Goal: Task Accomplishment & Management: Manage account settings

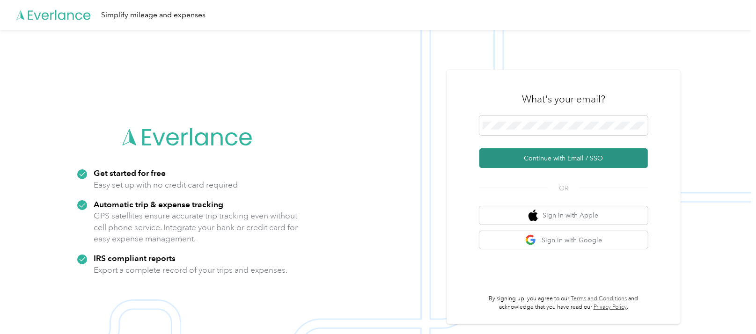
click at [579, 156] on button "Continue with Email / SSO" at bounding box center [564, 158] width 169 height 20
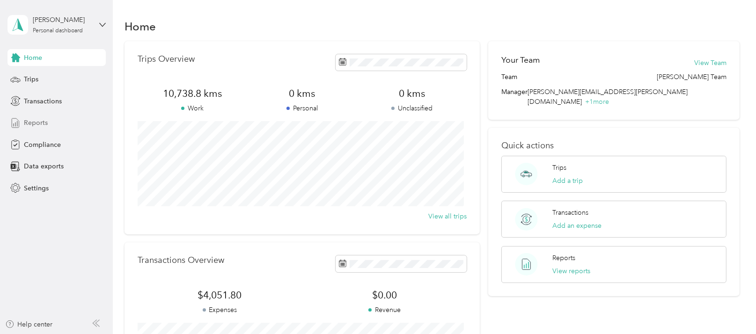
click at [31, 124] on span "Reports" at bounding box center [36, 123] width 24 height 10
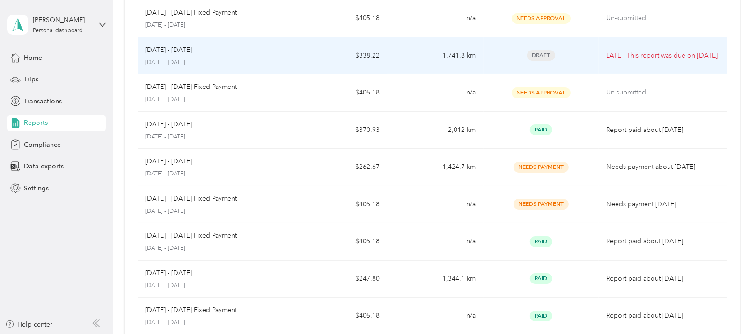
scroll to position [117, 0]
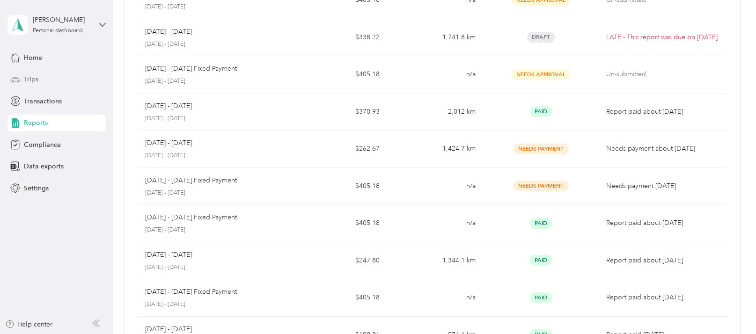
click at [29, 79] on span "Trips" at bounding box center [31, 79] width 15 height 10
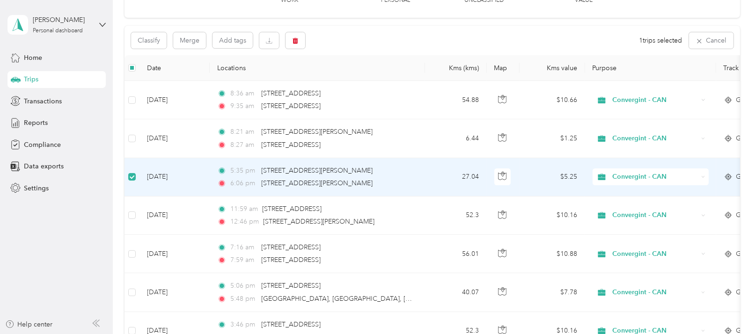
scroll to position [57, 0]
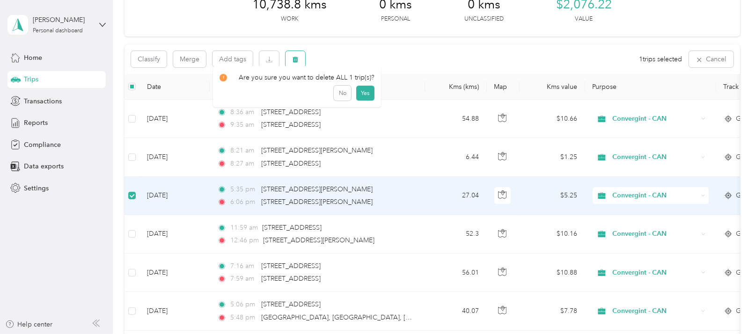
click at [295, 59] on icon "button" at bounding box center [296, 60] width 6 height 6
click at [362, 94] on button "Yes" at bounding box center [365, 97] width 18 height 15
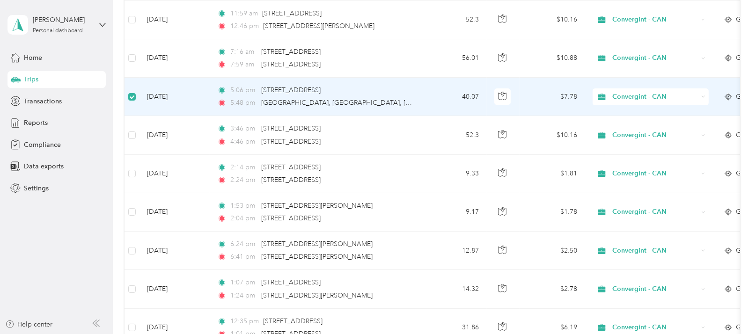
scroll to position [232, 0]
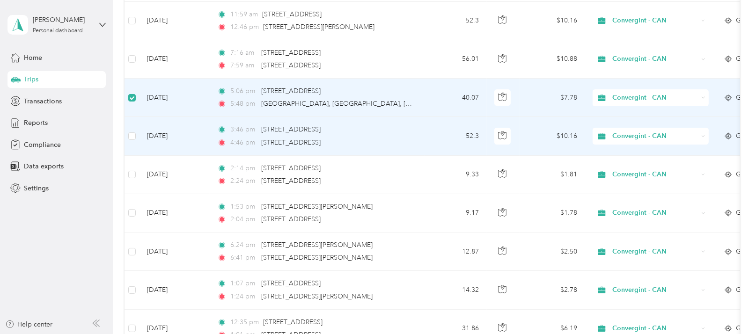
click at [136, 136] on td at bounding box center [132, 136] width 15 height 38
click at [130, 140] on label at bounding box center [131, 136] width 7 height 10
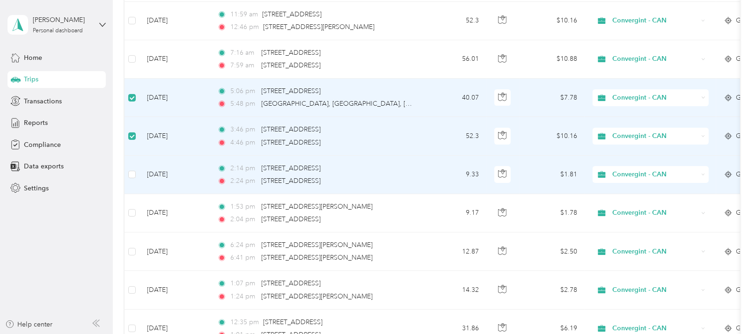
click at [133, 170] on label at bounding box center [131, 175] width 7 height 10
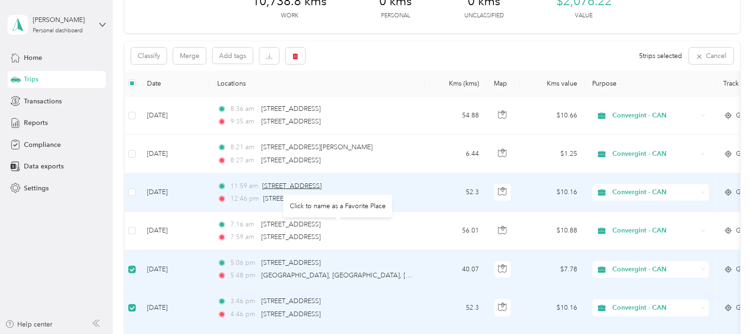
scroll to position [0, 0]
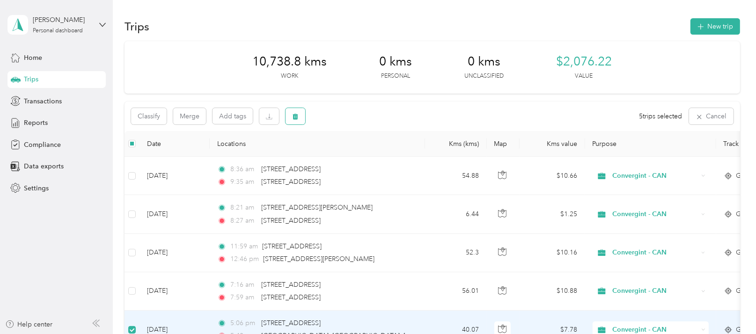
click at [295, 116] on icon "button" at bounding box center [296, 117] width 6 height 6
click at [363, 156] on button "Yes" at bounding box center [365, 155] width 18 height 15
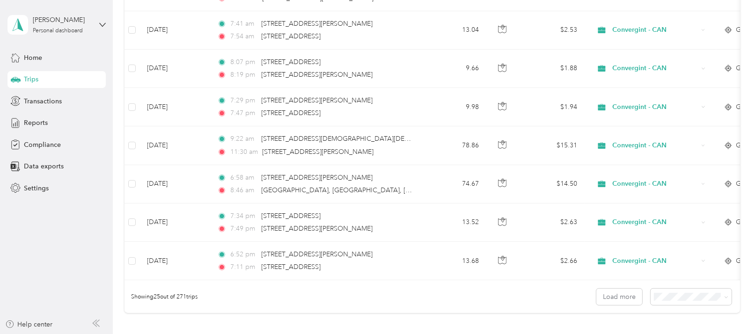
scroll to position [955, 0]
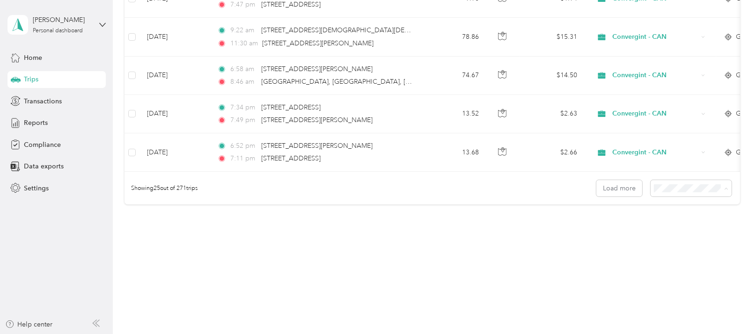
click at [668, 235] on span "100 per load" at bounding box center [672, 239] width 38 height 8
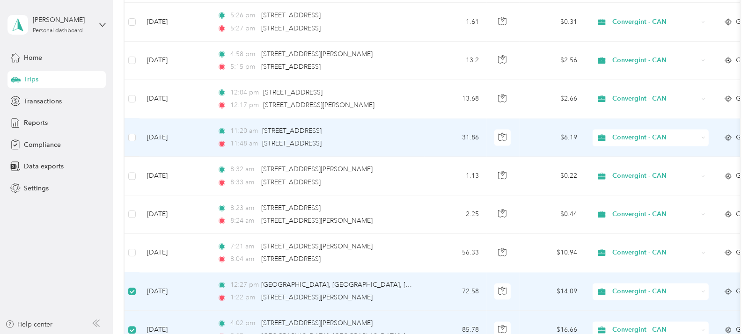
scroll to position [1521, 0]
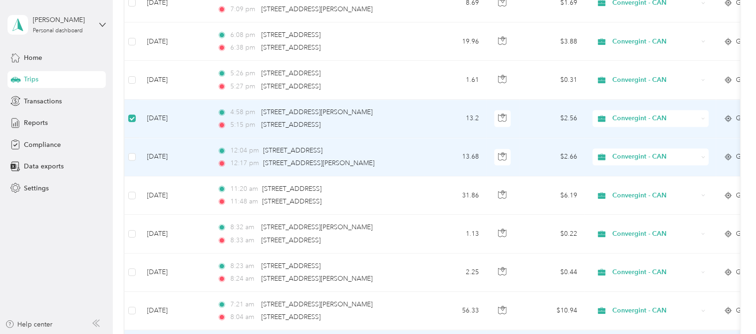
click at [136, 148] on td at bounding box center [132, 157] width 15 height 38
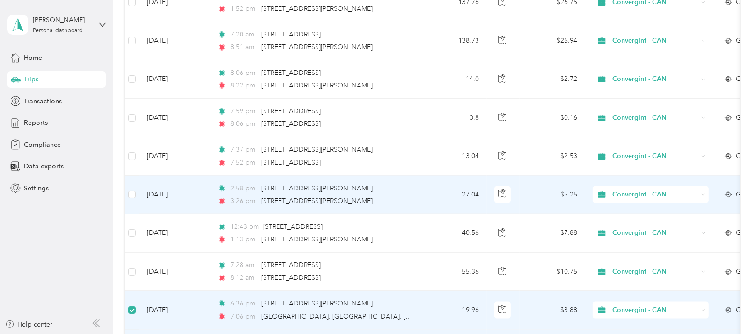
scroll to position [1111, 0]
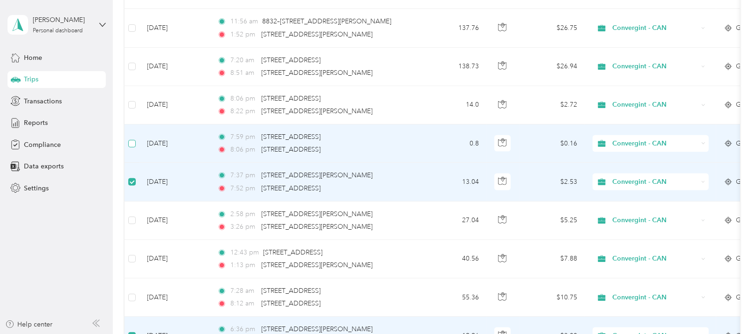
click at [133, 145] on label at bounding box center [131, 144] width 7 height 10
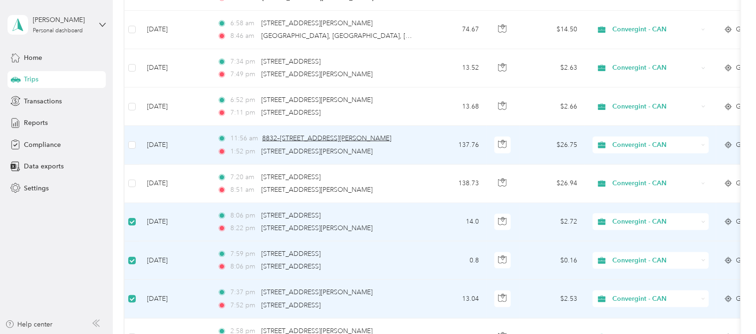
scroll to position [936, 0]
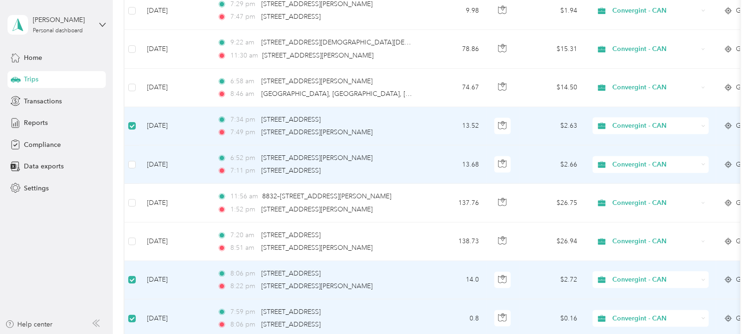
click at [135, 163] on td at bounding box center [132, 165] width 15 height 38
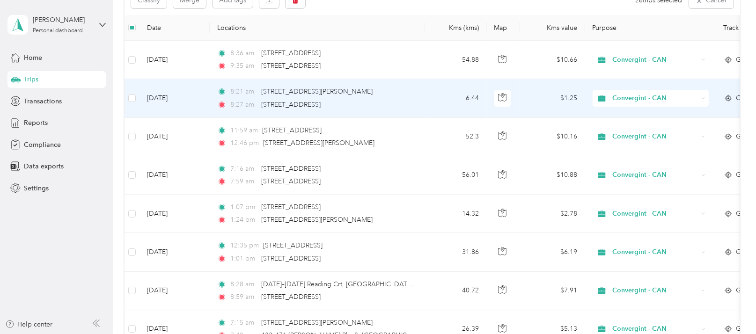
scroll to position [57, 0]
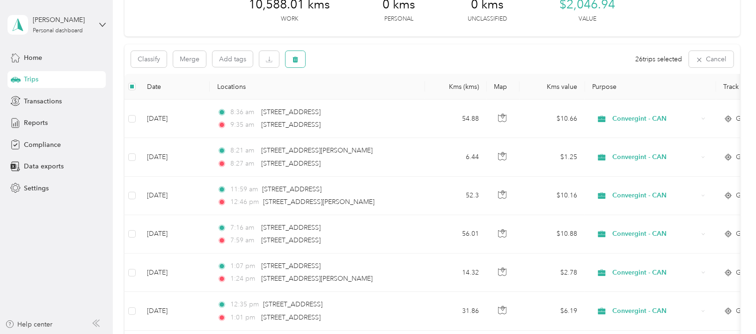
click at [296, 62] on icon "button" at bounding box center [296, 60] width 6 height 6
click at [364, 100] on button "Yes" at bounding box center [367, 97] width 18 height 15
click at [648, 59] on div at bounding box center [645, 59] width 30 height 17
click at [721, 58] on icon "button" at bounding box center [724, 60] width 7 height 7
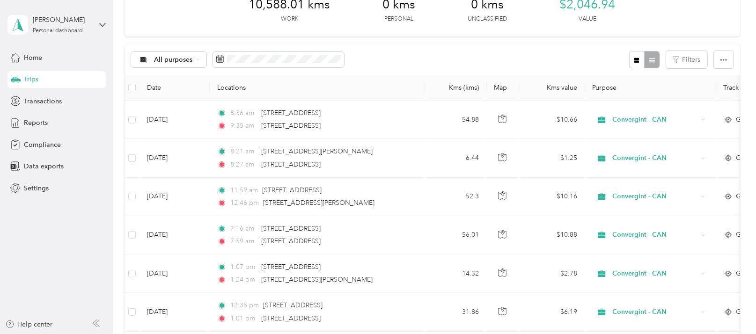
scroll to position [0, 0]
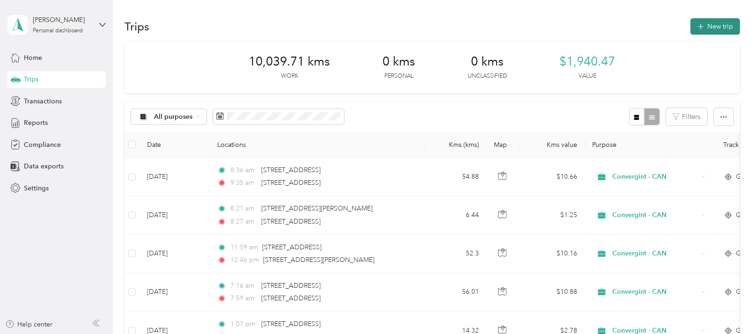
click at [716, 26] on button "New trip" at bounding box center [716, 26] width 50 height 16
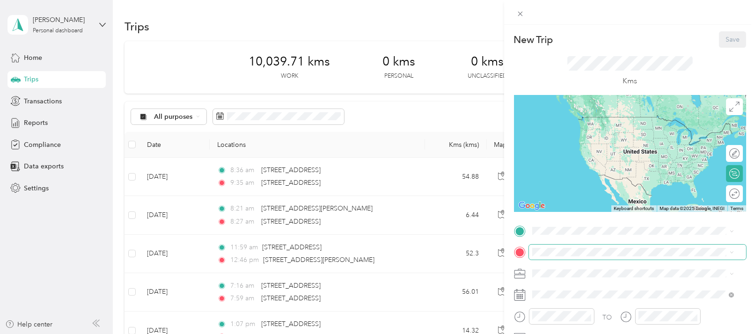
scroll to position [58, 0]
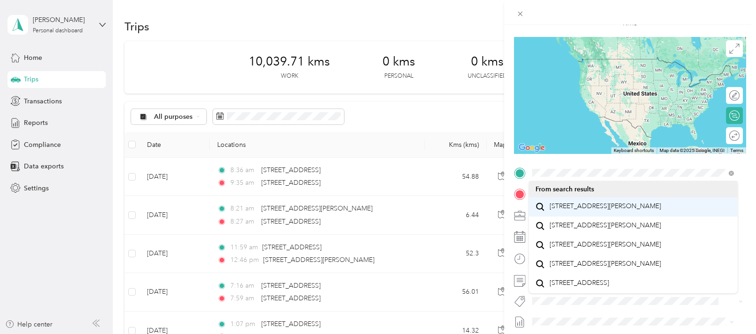
click at [564, 210] on span "[STREET_ADDRESS][PERSON_NAME]" at bounding box center [605, 206] width 111 height 8
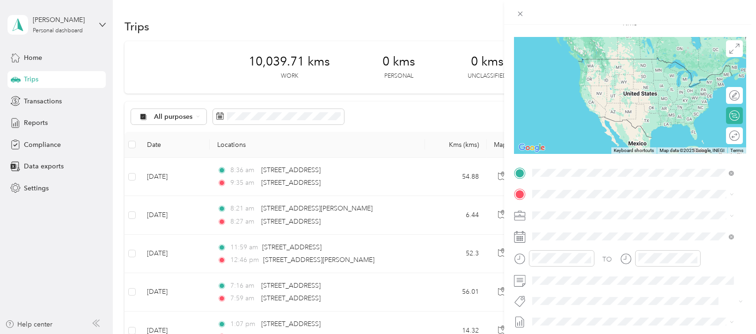
click at [564, 210] on span "[STREET_ADDRESS][PERSON_NAME]" at bounding box center [605, 206] width 111 height 8
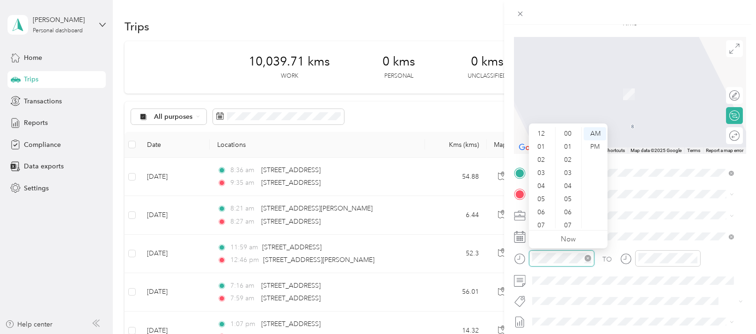
scroll to position [56, 0]
click at [540, 160] on div "06" at bounding box center [542, 156] width 22 height 13
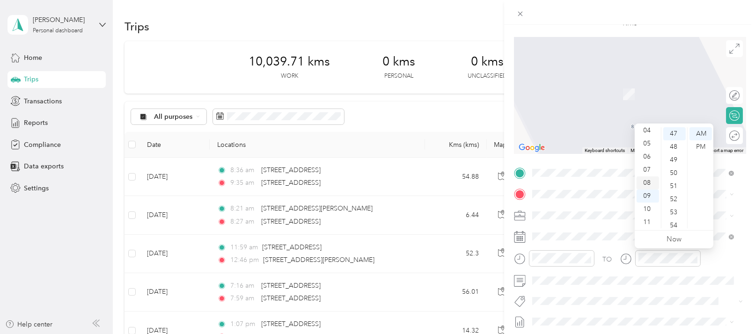
click at [647, 182] on div "08" at bounding box center [648, 183] width 22 height 13
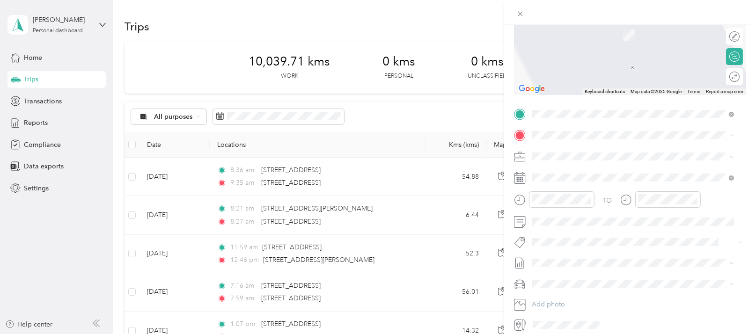
click at [585, 173] on span "[STREET_ADDRESS]" at bounding box center [579, 169] width 59 height 8
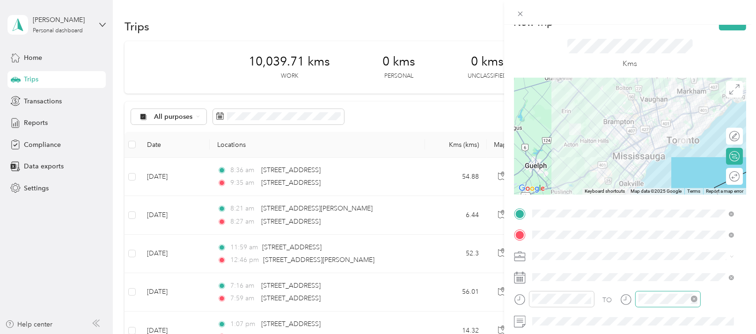
scroll to position [0, 0]
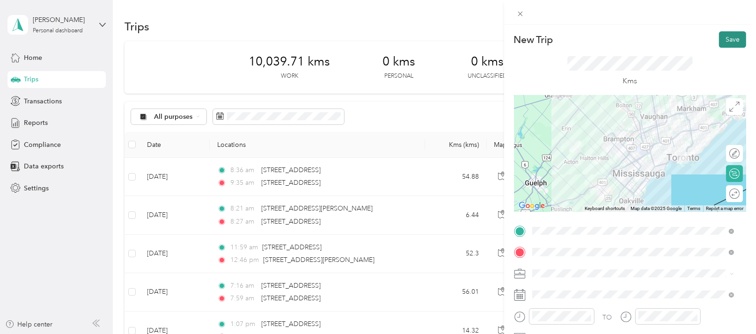
click at [720, 37] on button "Save" at bounding box center [732, 39] width 27 height 16
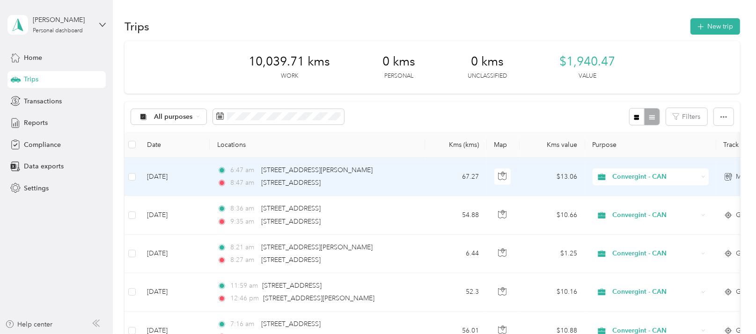
click at [164, 178] on td "[DATE]" at bounding box center [175, 177] width 70 height 38
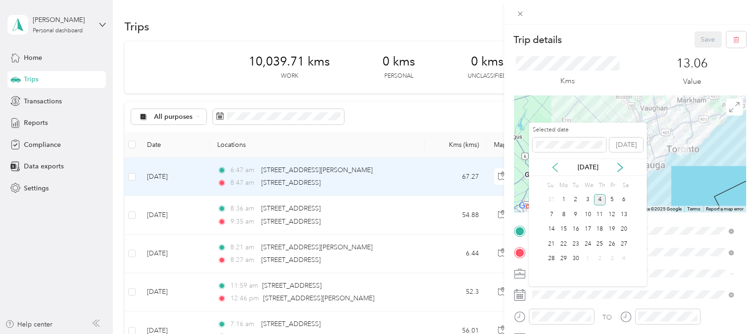
click at [554, 167] on icon at bounding box center [555, 167] width 9 height 9
click at [611, 259] on div "29" at bounding box center [612, 259] width 12 height 12
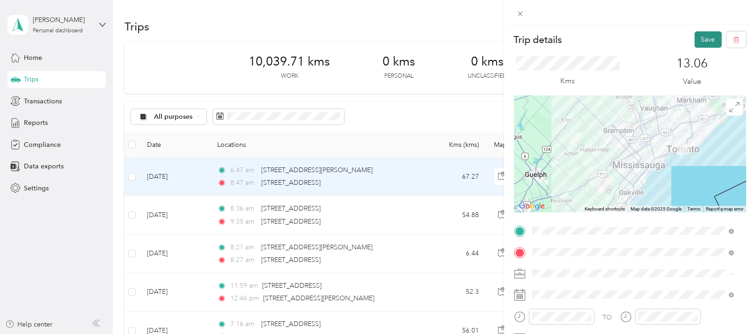
click at [699, 37] on button "Save" at bounding box center [708, 39] width 27 height 16
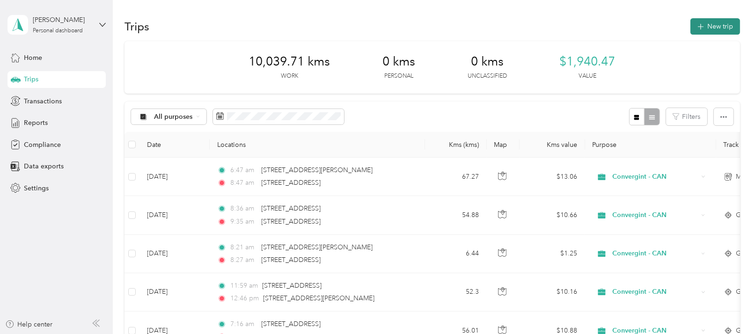
click at [717, 24] on button "New trip" at bounding box center [716, 26] width 50 height 16
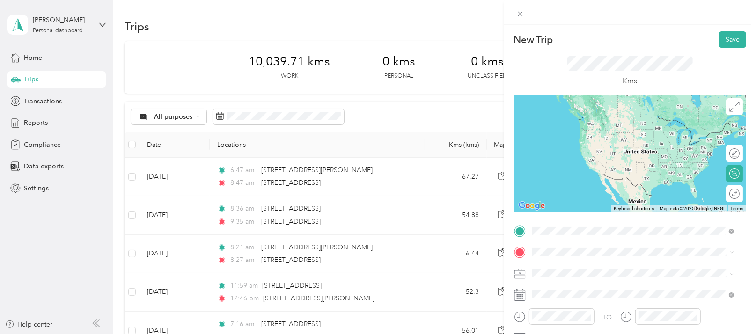
click at [559, 121] on span "[STREET_ADDRESS]" at bounding box center [579, 117] width 59 height 8
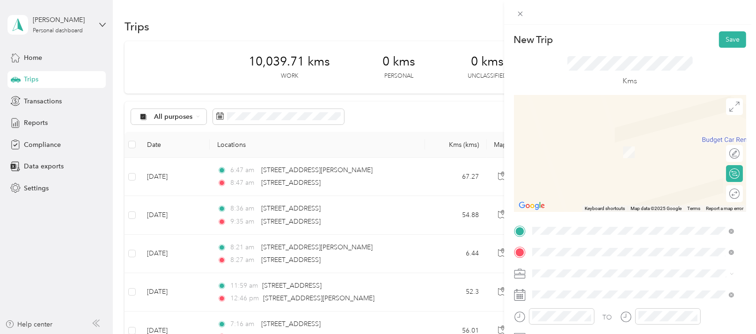
click at [585, 140] on span "[STREET_ADDRESS][PERSON_NAME]" at bounding box center [605, 138] width 111 height 8
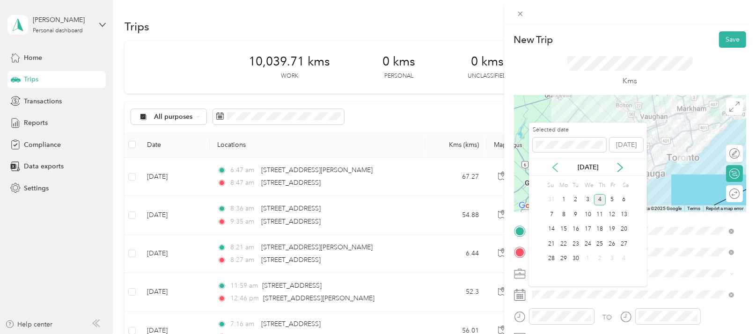
click at [554, 168] on icon at bounding box center [555, 167] width 9 height 9
click at [610, 256] on div "29" at bounding box center [612, 259] width 12 height 12
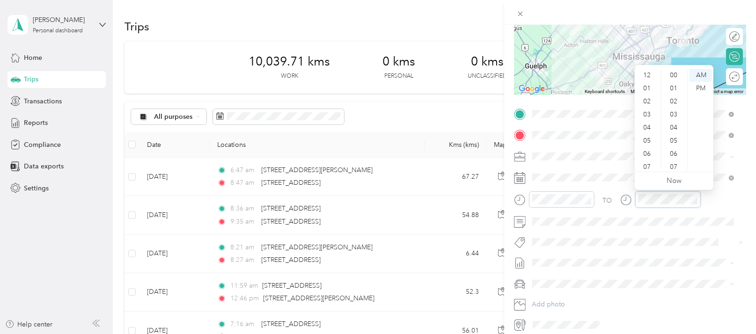
scroll to position [56, 0]
click at [645, 163] on div "11" at bounding box center [648, 163] width 22 height 13
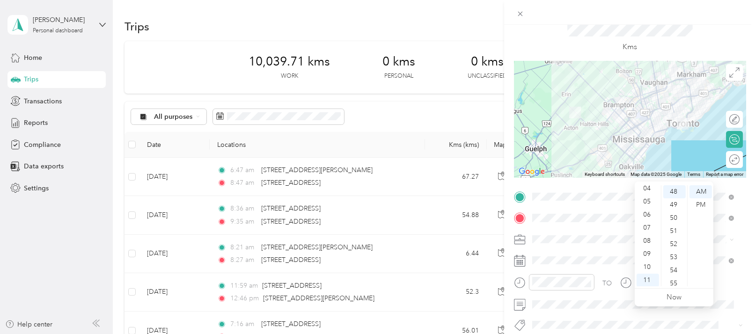
scroll to position [0, 0]
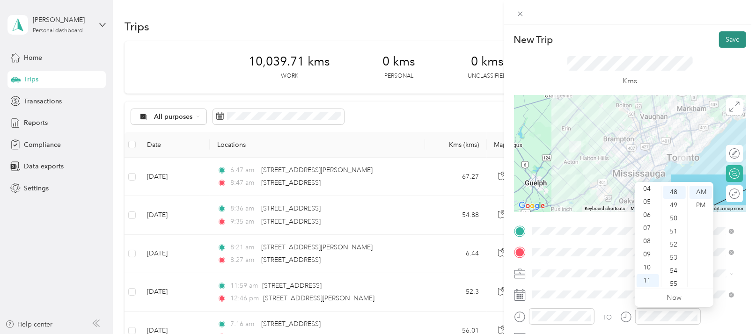
click at [725, 39] on button "Save" at bounding box center [732, 39] width 27 height 16
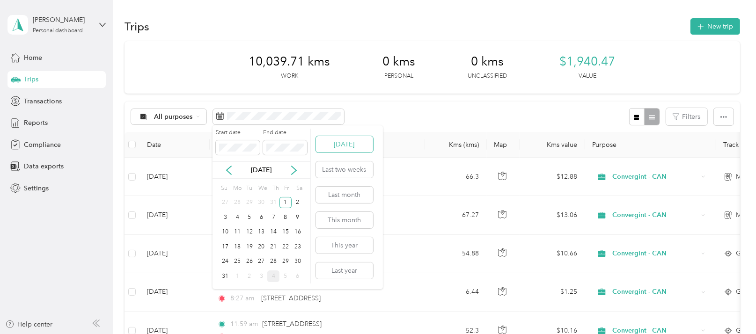
click at [340, 144] on button "[DATE]" at bounding box center [344, 144] width 57 height 16
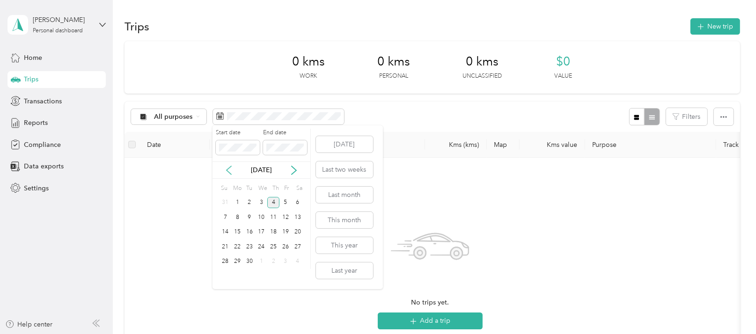
click at [229, 170] on icon at bounding box center [228, 170] width 9 height 9
click at [287, 200] on div "1" at bounding box center [286, 203] width 12 height 12
click at [228, 277] on div "31" at bounding box center [226, 277] width 12 height 12
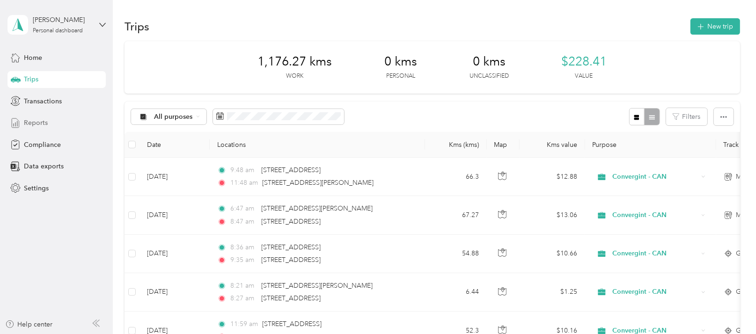
click at [28, 123] on span "Reports" at bounding box center [36, 123] width 24 height 10
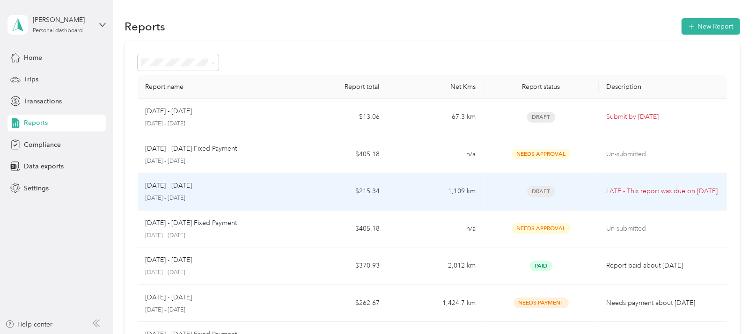
click at [650, 186] on p "LATE - This report was due on [DATE]" at bounding box center [663, 191] width 113 height 10
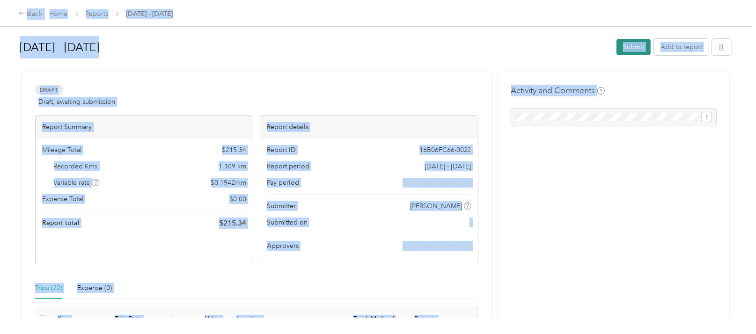
click at [634, 44] on button "Submit" at bounding box center [634, 47] width 34 height 16
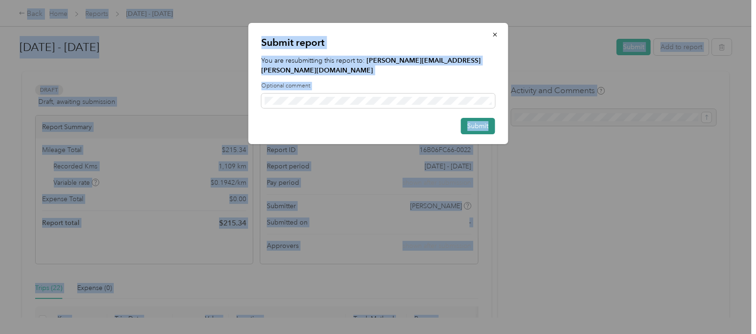
click at [472, 118] on button "Submit" at bounding box center [478, 126] width 34 height 16
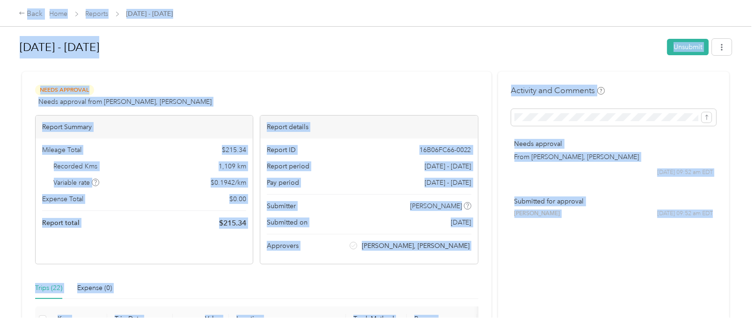
click at [370, 17] on div "Back Home Reports [DATE] - [DATE]" at bounding box center [378, 13] width 756 height 26
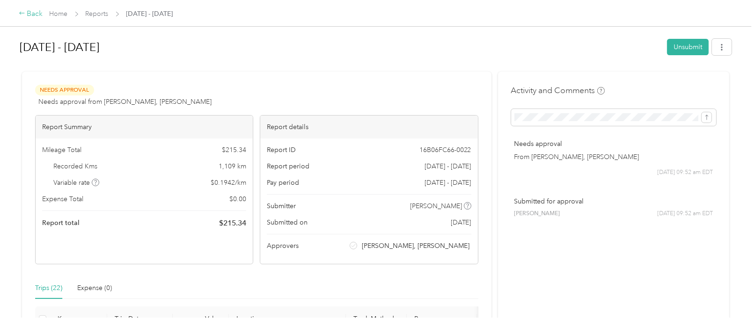
click at [28, 12] on div "Back" at bounding box center [31, 13] width 24 height 11
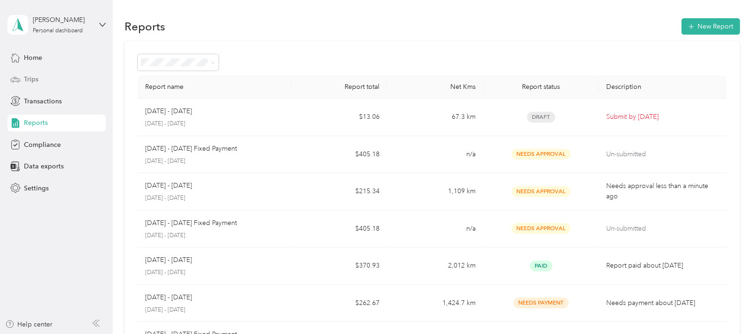
click at [26, 79] on span "Trips" at bounding box center [31, 79] width 15 height 10
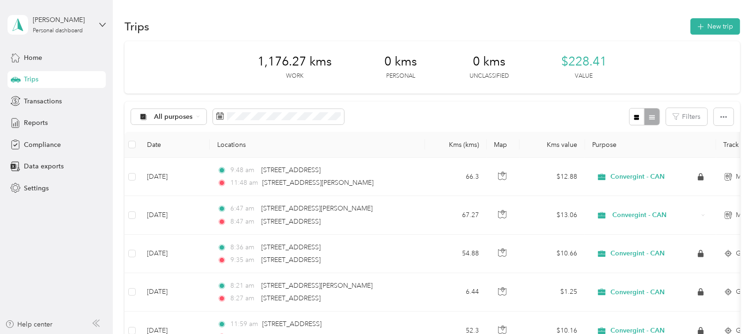
click at [367, 108] on div "All purposes Filters" at bounding box center [433, 117] width 616 height 30
click at [709, 25] on button "New trip" at bounding box center [716, 26] width 50 height 16
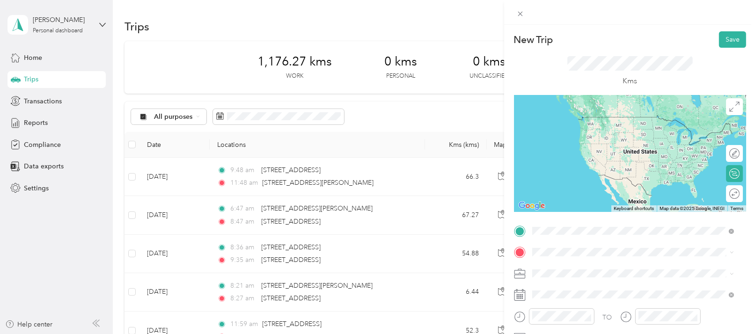
click at [567, 124] on div "[STREET_ADDRESS][PERSON_NAME]" at bounding box center [634, 117] width 196 height 13
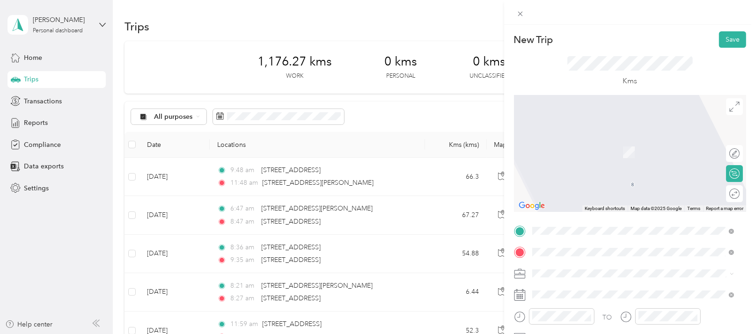
click at [596, 141] on span "[STREET_ADDRESS][PERSON_NAME][PERSON_NAME]" at bounding box center [631, 138] width 163 height 8
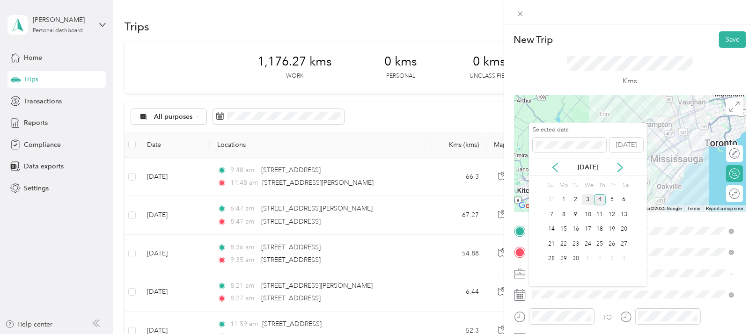
click at [589, 197] on div "3" at bounding box center [588, 200] width 12 height 12
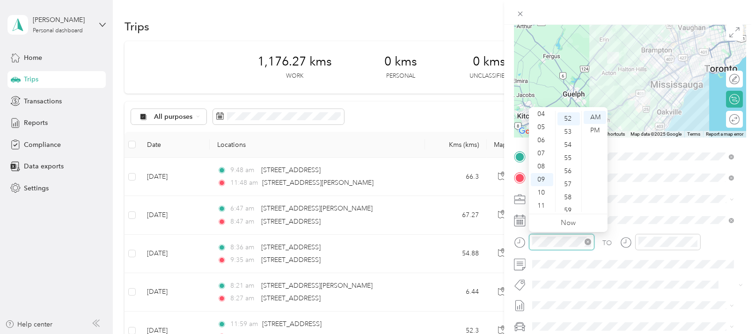
scroll to position [682, 0]
click at [541, 165] on div "08" at bounding box center [542, 166] width 22 height 13
click at [543, 178] on div "09" at bounding box center [542, 179] width 22 height 13
click at [569, 173] on div "25" at bounding box center [569, 173] width 22 height 13
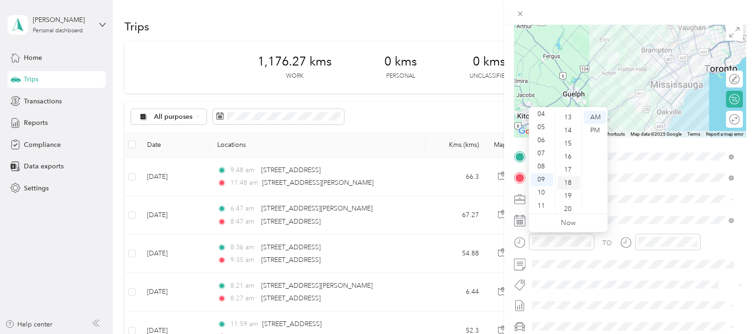
scroll to position [152, 0]
click at [568, 161] on div "15" at bounding box center [569, 162] width 22 height 13
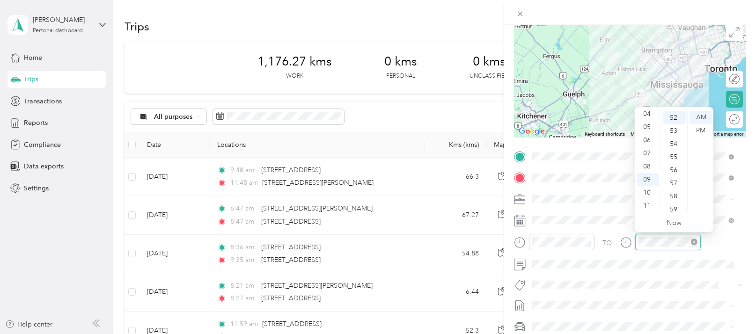
scroll to position [682, 0]
click at [647, 181] on div "09" at bounding box center [648, 179] width 22 height 13
click at [676, 157] on div "55" at bounding box center [675, 157] width 22 height 13
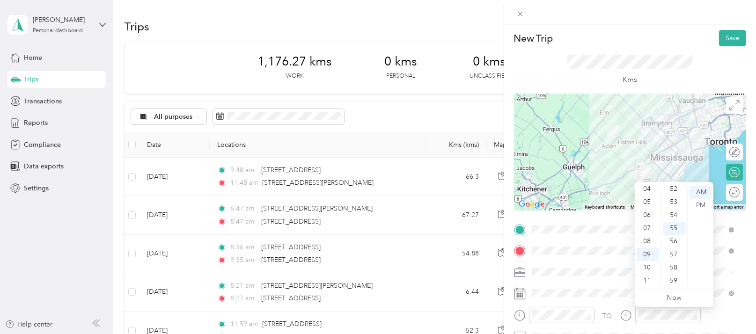
scroll to position [0, 0]
click at [720, 37] on button "Save" at bounding box center [732, 39] width 27 height 16
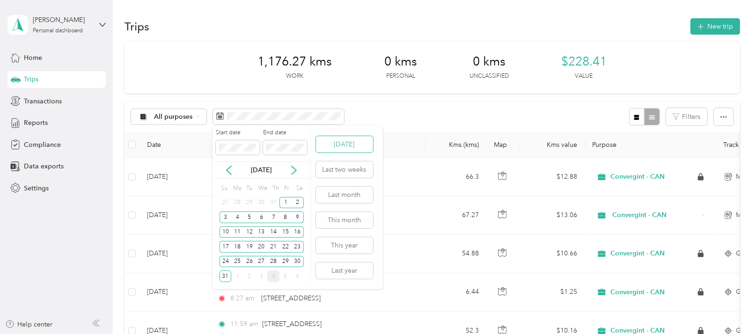
click at [342, 141] on button "[DATE]" at bounding box center [344, 144] width 57 height 16
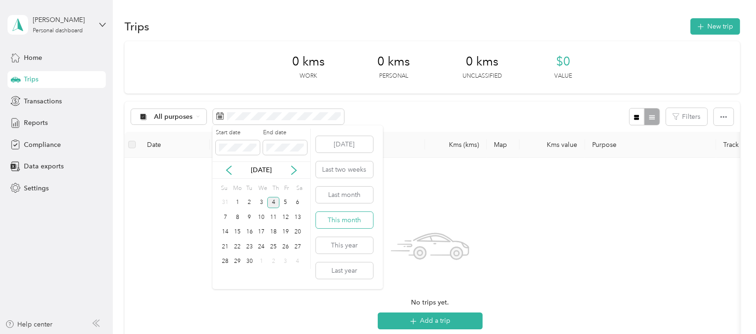
click at [358, 220] on button "This month" at bounding box center [344, 220] width 57 height 16
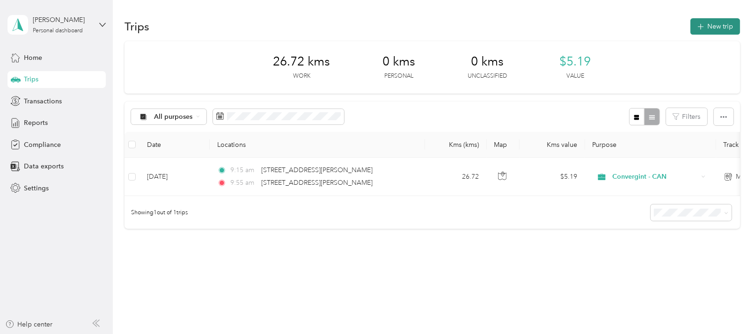
click at [715, 26] on button "New trip" at bounding box center [716, 26] width 50 height 16
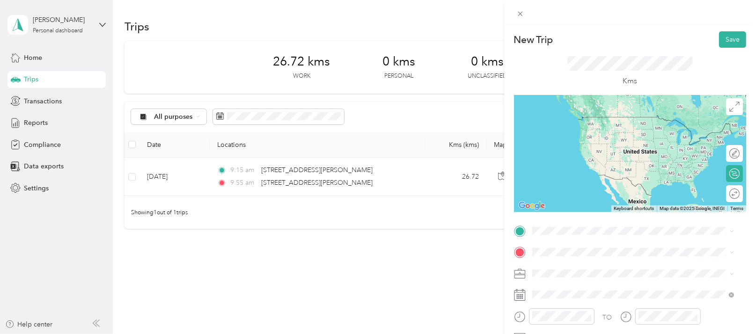
click at [583, 119] on span "[STREET_ADDRESS][PERSON_NAME][PERSON_NAME]" at bounding box center [631, 115] width 163 height 8
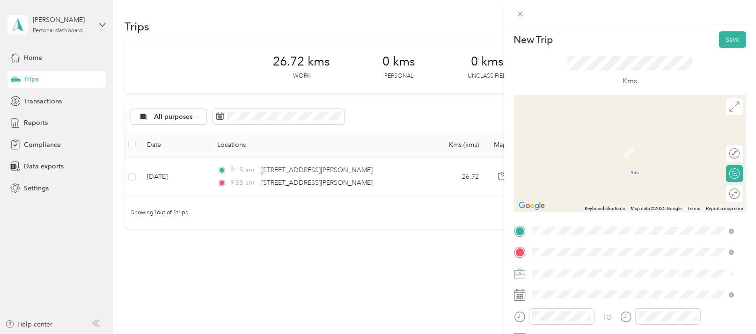
click at [603, 141] on span "[STREET_ADDRESS]" at bounding box center [579, 138] width 59 height 8
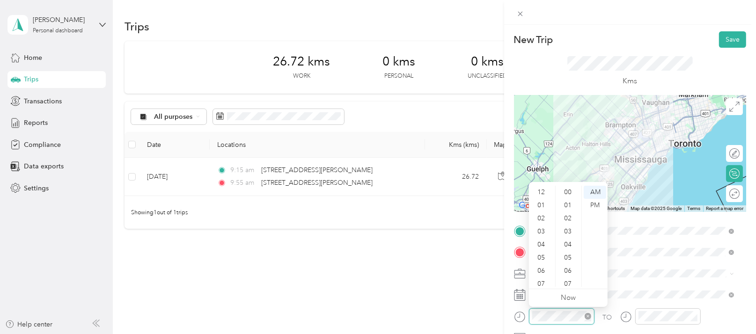
scroll to position [685, 0]
click at [544, 279] on div "11" at bounding box center [542, 280] width 22 height 13
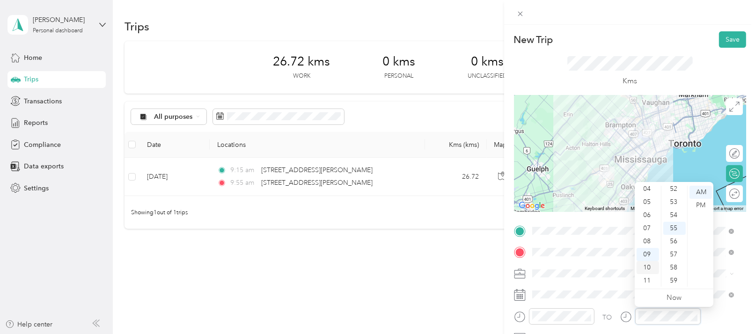
scroll to position [0, 0]
click at [645, 186] on div "12" at bounding box center [648, 192] width 22 height 13
click at [674, 250] on div "30" at bounding box center [675, 251] width 22 height 13
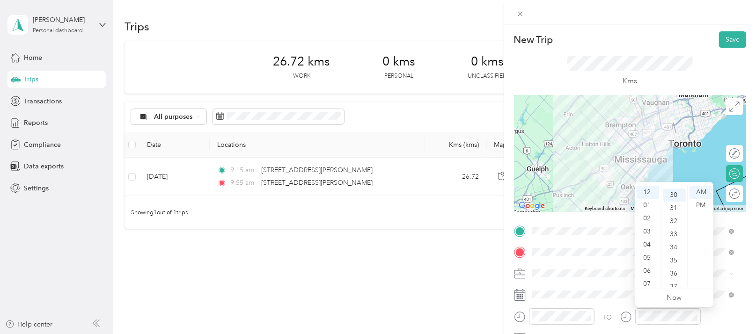
scroll to position [393, 0]
click at [704, 206] on div "PM" at bounding box center [701, 205] width 22 height 13
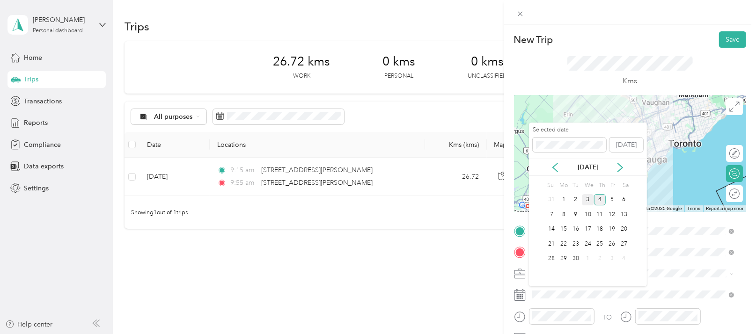
click at [585, 198] on div "3" at bounding box center [588, 200] width 12 height 12
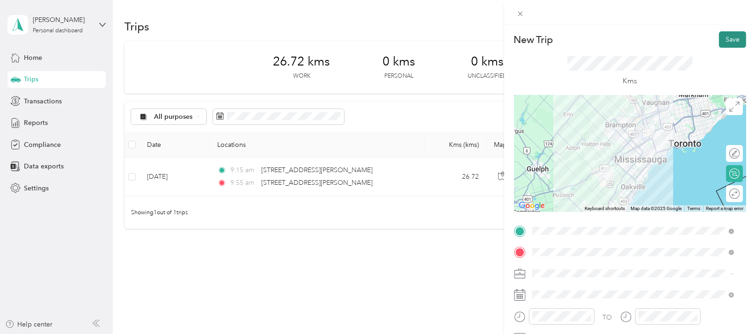
click at [726, 40] on button "Save" at bounding box center [732, 39] width 27 height 16
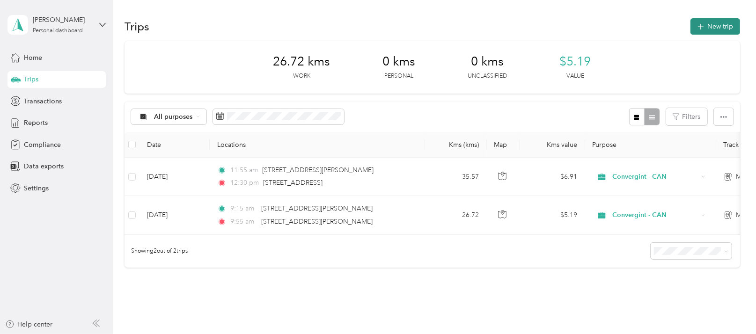
click at [713, 27] on button "New trip" at bounding box center [716, 26] width 50 height 16
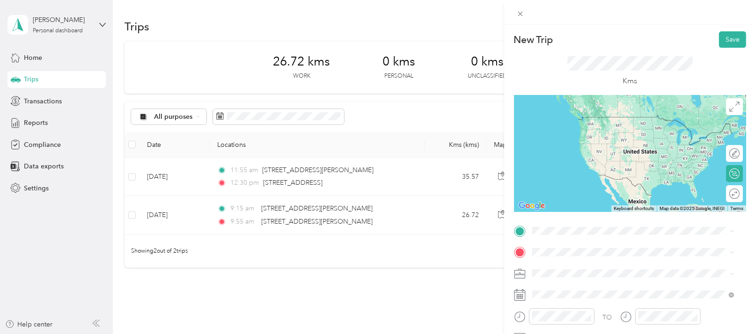
click at [563, 118] on span "[STREET_ADDRESS]" at bounding box center [579, 114] width 59 height 8
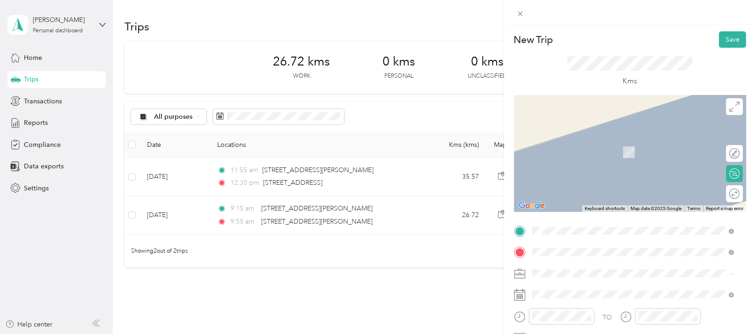
click at [579, 142] on span "[STREET_ADDRESS][PERSON_NAME]" at bounding box center [605, 138] width 111 height 8
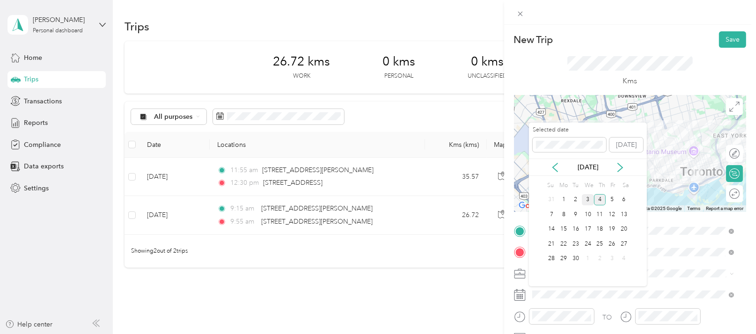
click at [589, 198] on div "3" at bounding box center [588, 200] width 12 height 12
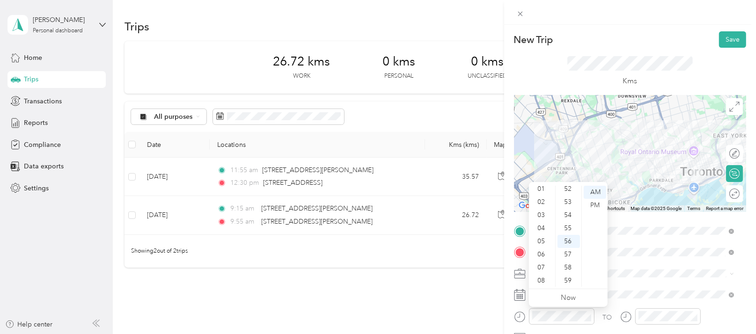
scroll to position [0, 0]
click at [544, 205] on div "01" at bounding box center [542, 205] width 22 height 13
click at [568, 258] on div "30" at bounding box center [569, 254] width 22 height 13
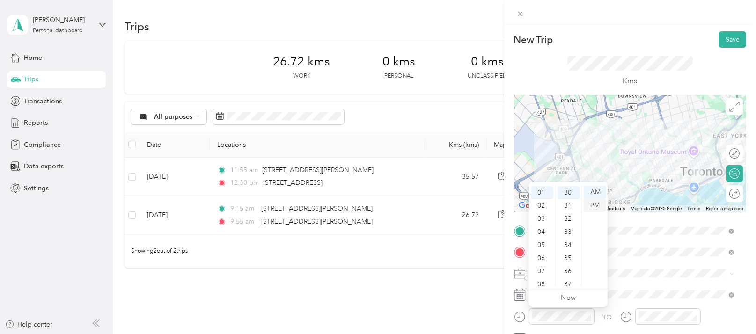
click at [596, 207] on div "PM" at bounding box center [595, 205] width 22 height 13
click at [724, 39] on button "Save" at bounding box center [732, 39] width 27 height 16
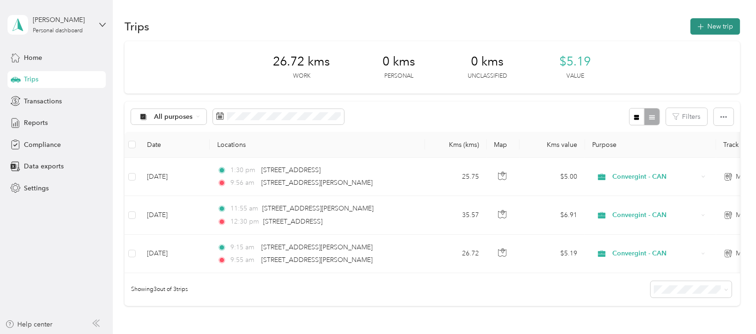
click at [706, 28] on button "New trip" at bounding box center [716, 26] width 50 height 16
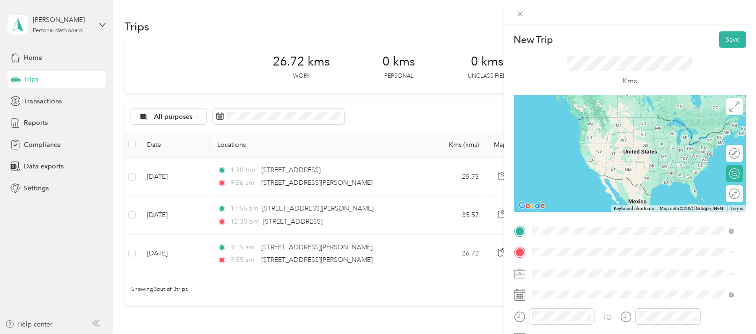
click at [585, 121] on span "[STREET_ADDRESS][PERSON_NAME]" at bounding box center [605, 117] width 111 height 8
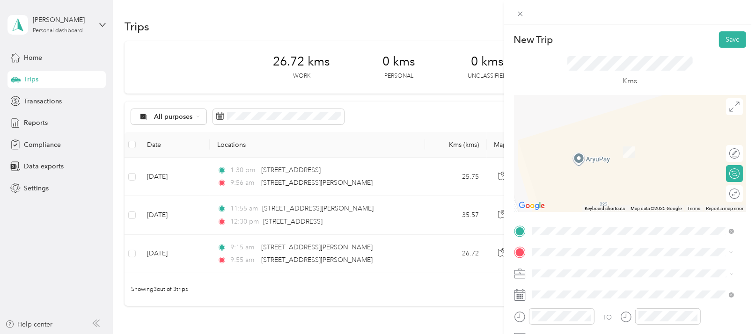
click at [613, 141] on span "[STREET_ADDRESS][PERSON_NAME]" at bounding box center [605, 138] width 111 height 8
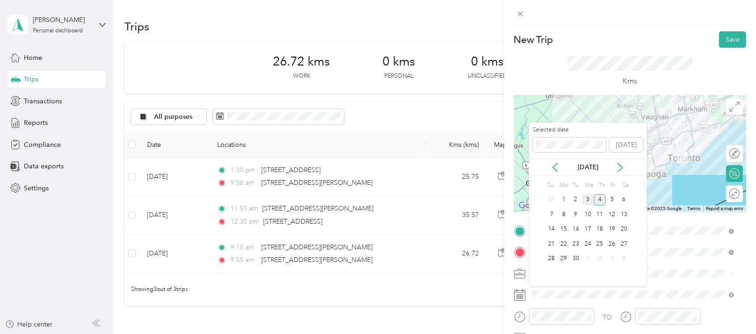
click at [585, 201] on div "3" at bounding box center [588, 200] width 12 height 12
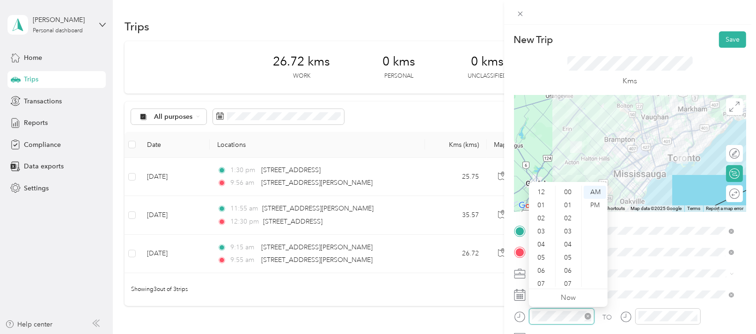
scroll to position [685, 0]
click at [544, 189] on div "04" at bounding box center [542, 189] width 22 height 13
click at [566, 253] on div "30" at bounding box center [569, 254] width 22 height 13
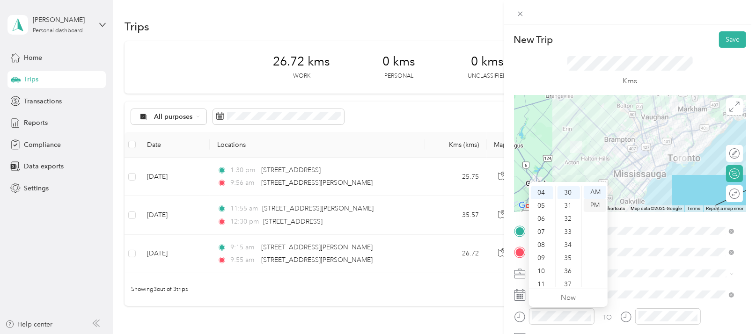
click at [599, 207] on div "PM" at bounding box center [595, 205] width 22 height 13
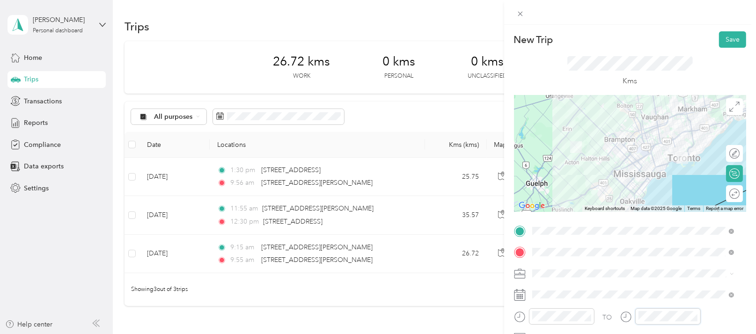
scroll to position [685, 0]
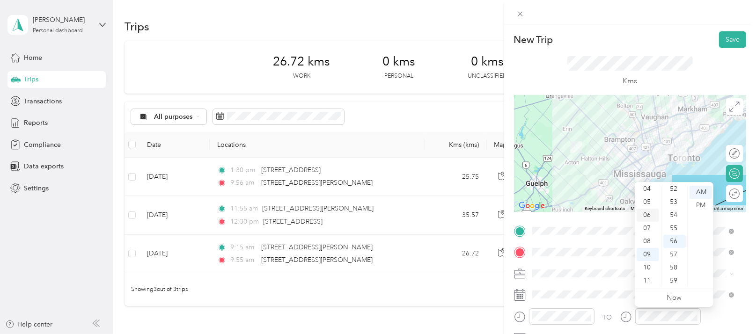
click at [648, 214] on div "06" at bounding box center [648, 215] width 22 height 13
click at [676, 256] on div "30" at bounding box center [675, 254] width 22 height 13
click at [676, 256] on ul "00 01 02 03 04 05 06 07 08 09 10 11 12 13 14 15 16 17 18 19 20 21 22 23 24 25 2…" at bounding box center [674, 236] width 26 height 101
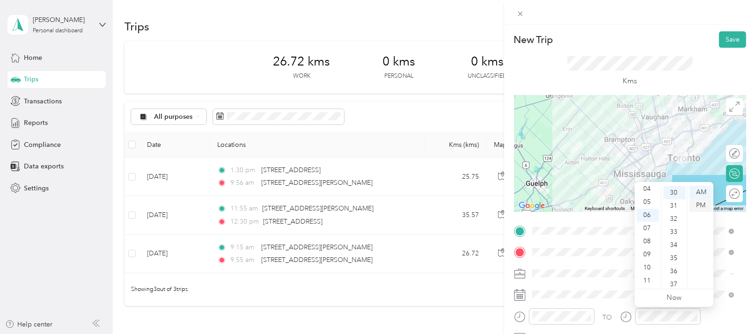
click at [707, 207] on div "PM" at bounding box center [701, 205] width 22 height 13
click at [725, 37] on button "Save" at bounding box center [732, 39] width 27 height 16
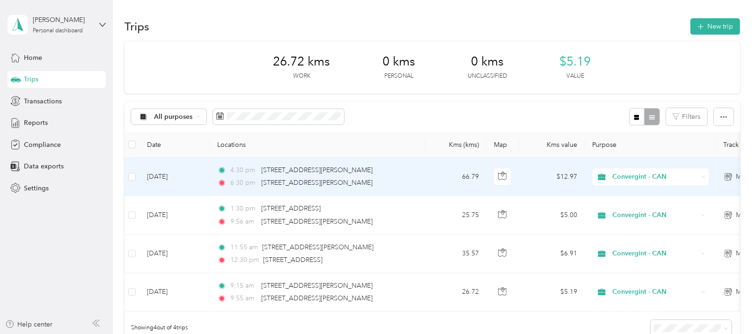
click at [637, 180] on span "Convergint - CAN" at bounding box center [656, 177] width 86 height 10
click at [637, 197] on li "Convergint - CAN" at bounding box center [651, 194] width 116 height 16
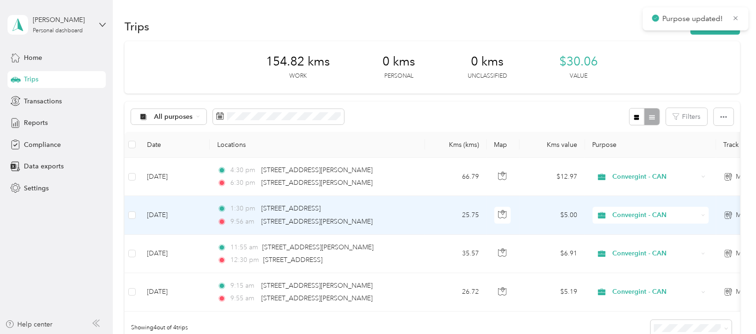
click at [648, 215] on span "Convergint - CAN" at bounding box center [656, 215] width 86 height 10
click at [650, 231] on span "Convergint - CAN" at bounding box center [654, 233] width 76 height 10
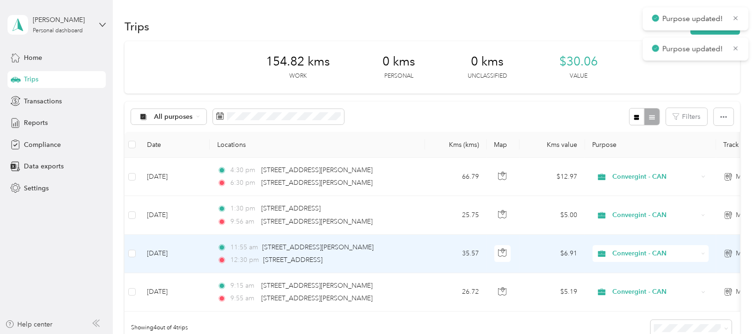
click at [645, 249] on span "Convergint - CAN" at bounding box center [656, 254] width 86 height 10
click at [648, 268] on span "Convergint - CAN" at bounding box center [654, 271] width 76 height 10
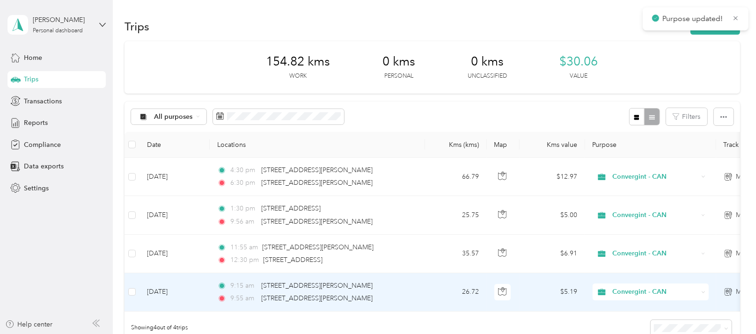
click at [641, 288] on span "Convergint - CAN" at bounding box center [656, 292] width 86 height 10
drag, startPoint x: 642, startPoint y: 307, endPoint x: 644, endPoint y: 300, distance: 7.2
click at [642, 307] on span "Convergint - CAN" at bounding box center [654, 308] width 76 height 10
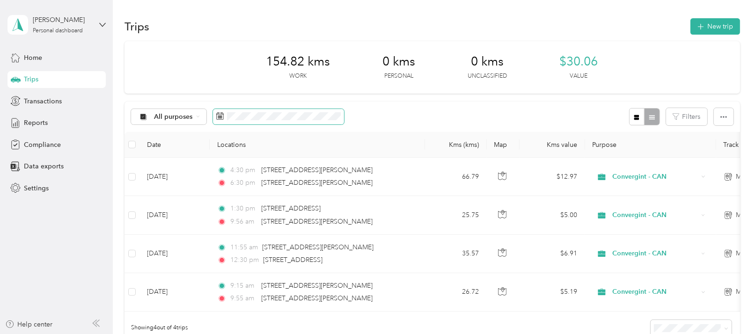
click at [219, 116] on rect at bounding box center [219, 116] width 1 height 1
click at [221, 115] on icon at bounding box center [219, 115] width 7 height 7
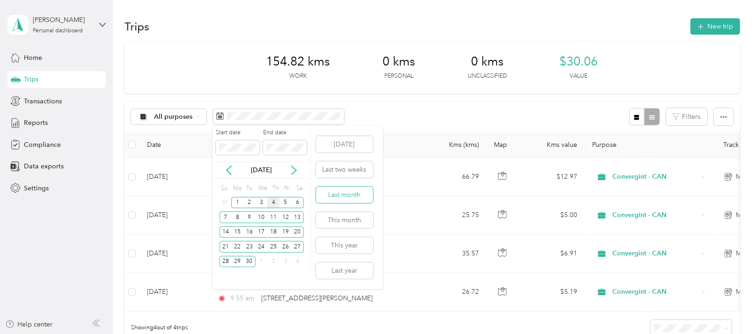
click at [348, 194] on button "Last month" at bounding box center [344, 195] width 57 height 16
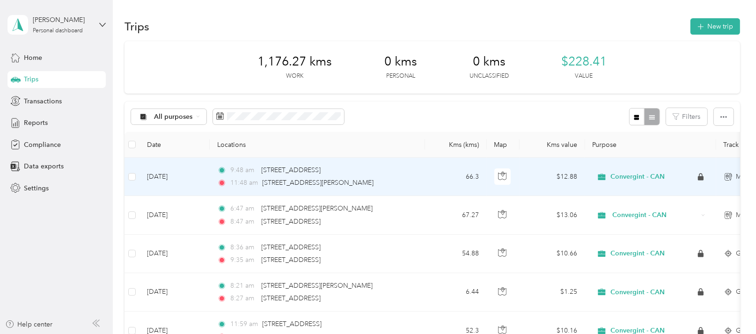
click at [651, 176] on span "Convergint - CAN" at bounding box center [638, 177] width 54 height 8
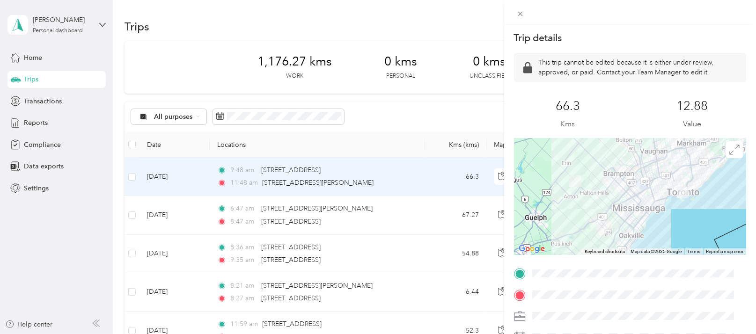
click at [354, 21] on div "Trip details This trip cannot be edited because it is either under review, appr…" at bounding box center [378, 167] width 756 height 334
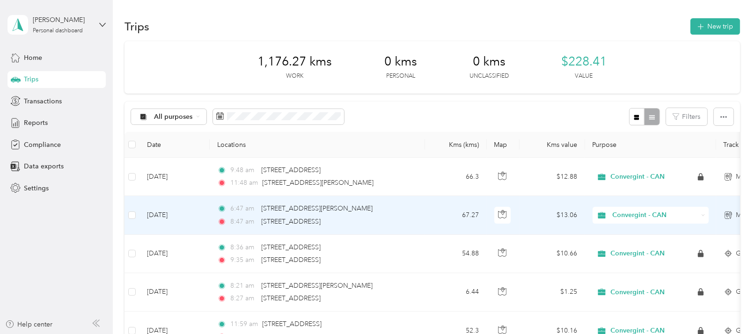
click at [725, 213] on icon at bounding box center [727, 215] width 4 height 7
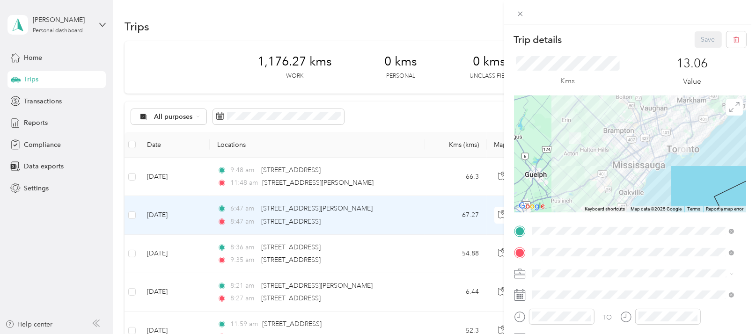
click at [423, 23] on div "Trip details Save This trip cannot be edited because it is either under review,…" at bounding box center [378, 167] width 756 height 334
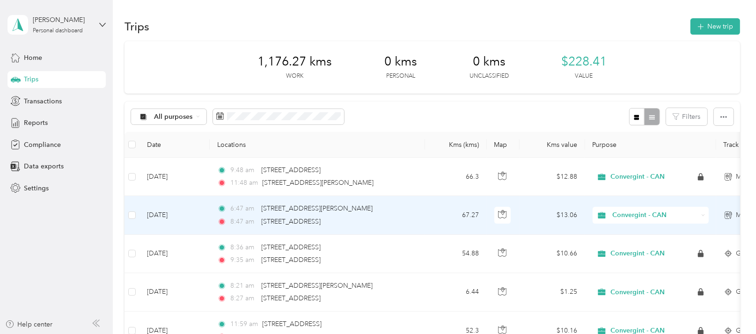
click at [630, 218] on span "Convergint - CAN" at bounding box center [656, 215] width 86 height 10
click at [633, 230] on span "Convergint - CAN" at bounding box center [654, 233] width 76 height 10
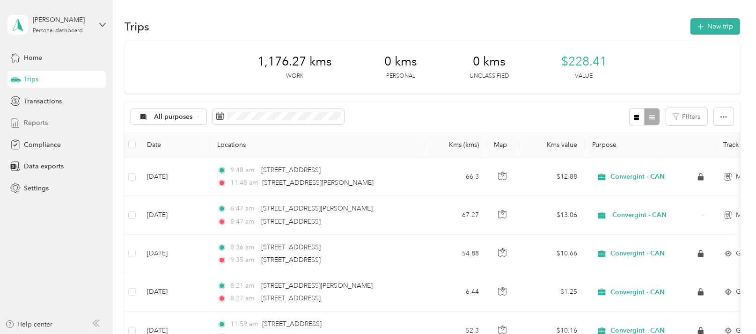
click at [24, 120] on span "Reports" at bounding box center [36, 123] width 24 height 10
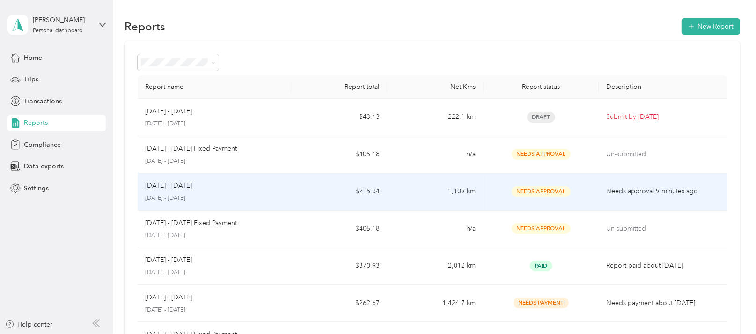
click at [176, 185] on p "[DATE] - [DATE]" at bounding box center [168, 186] width 47 height 10
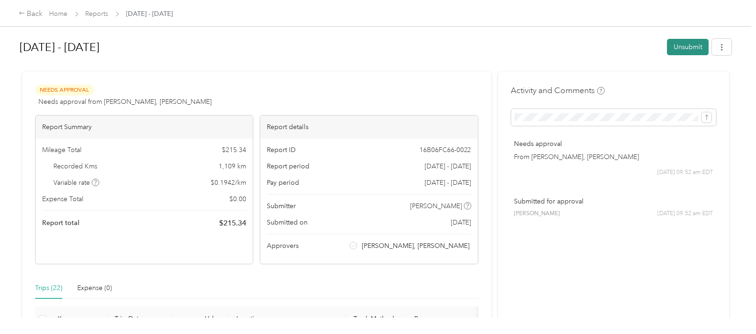
click at [676, 48] on button "Unsubmit" at bounding box center [688, 47] width 42 height 16
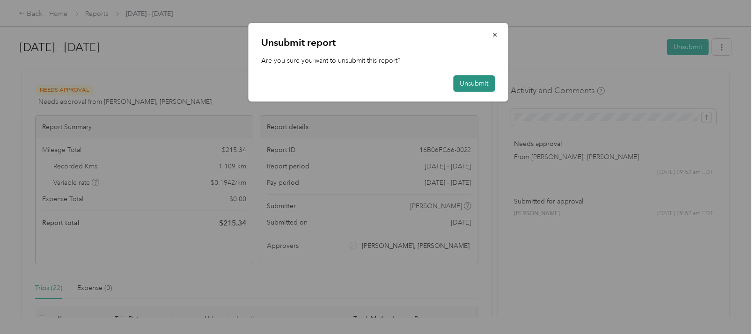
click at [475, 83] on button "Unsubmit" at bounding box center [474, 83] width 42 height 16
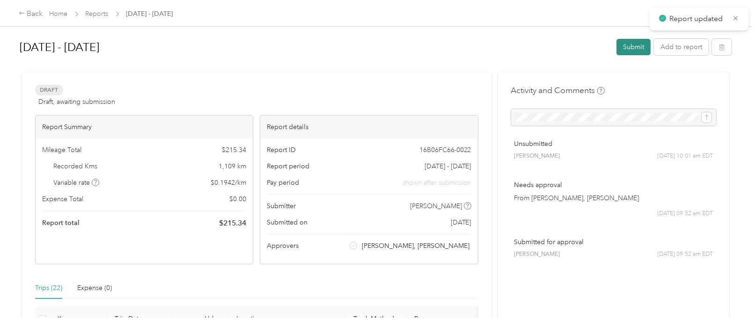
click at [623, 49] on button "Submit" at bounding box center [634, 47] width 34 height 16
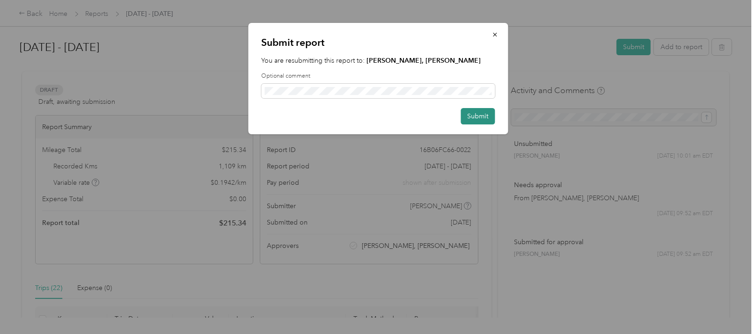
click at [472, 116] on button "Submit" at bounding box center [478, 116] width 34 height 16
